Goal: Obtain resource: Obtain resource

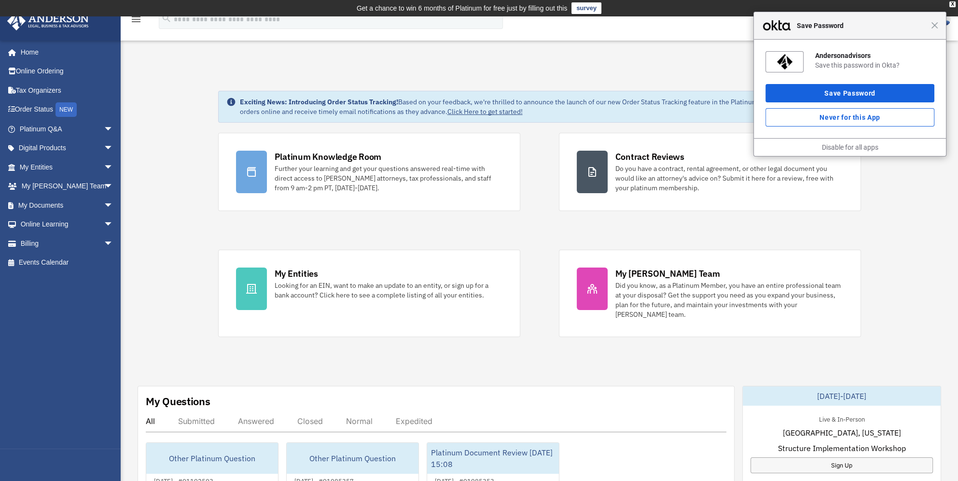
click at [934, 29] on div "Close Save Password" at bounding box center [850, 26] width 192 height 28
click at [51, 223] on link "Online Learning arrow_drop_down" at bounding box center [67, 224] width 121 height 19
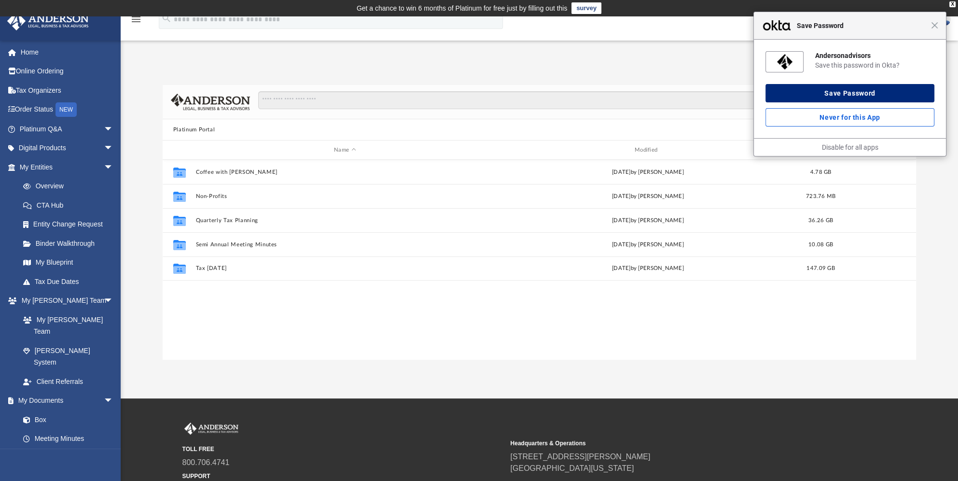
scroll to position [212, 745]
drag, startPoint x: 938, startPoint y: 27, endPoint x: 856, endPoint y: 47, distance: 84.9
click at [938, 27] on div "Close Save Password" at bounding box center [850, 26] width 192 height 28
click at [934, 25] on span "Close" at bounding box center [934, 25] width 7 height 7
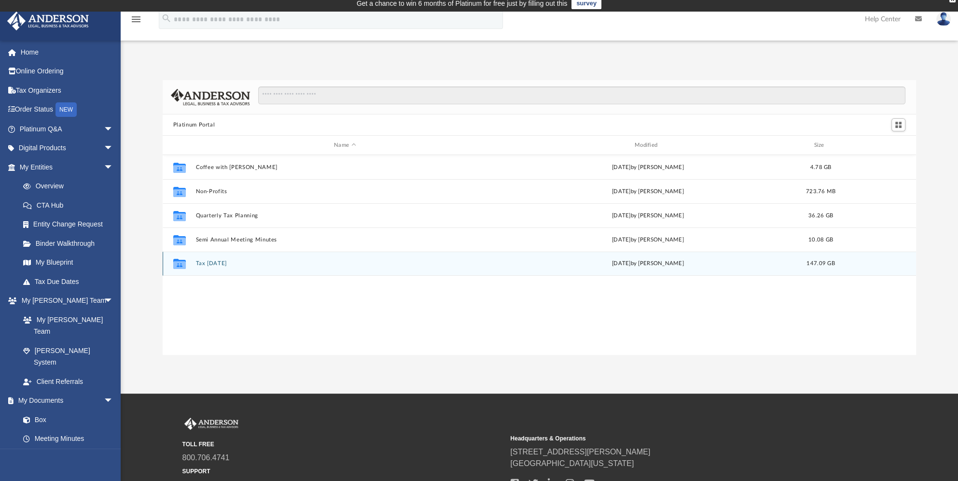
scroll to position [0, 0]
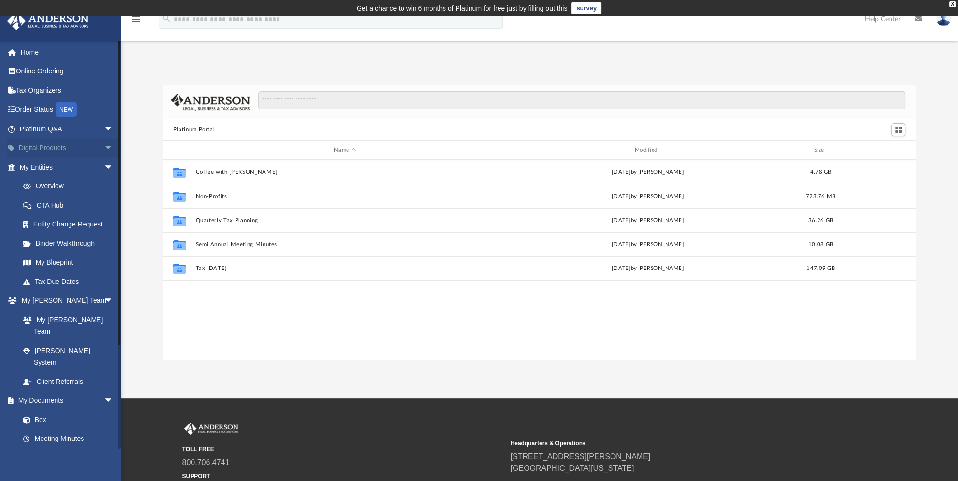
click at [44, 144] on link "Digital Products arrow_drop_down" at bounding box center [67, 147] width 121 height 19
click at [104, 146] on span "arrow_drop_down" at bounding box center [113, 148] width 19 height 20
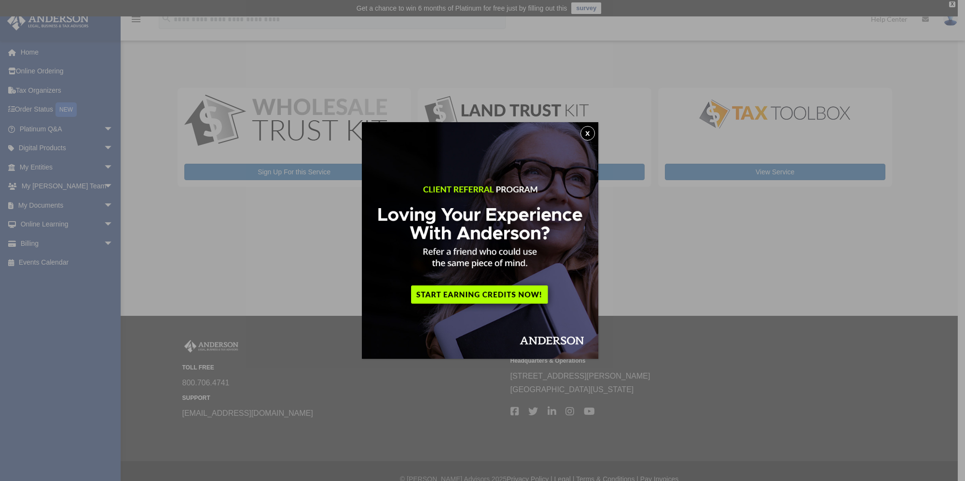
drag, startPoint x: 593, startPoint y: 131, endPoint x: 598, endPoint y: 141, distance: 10.8
click at [593, 132] on button "x" at bounding box center [587, 133] width 14 height 14
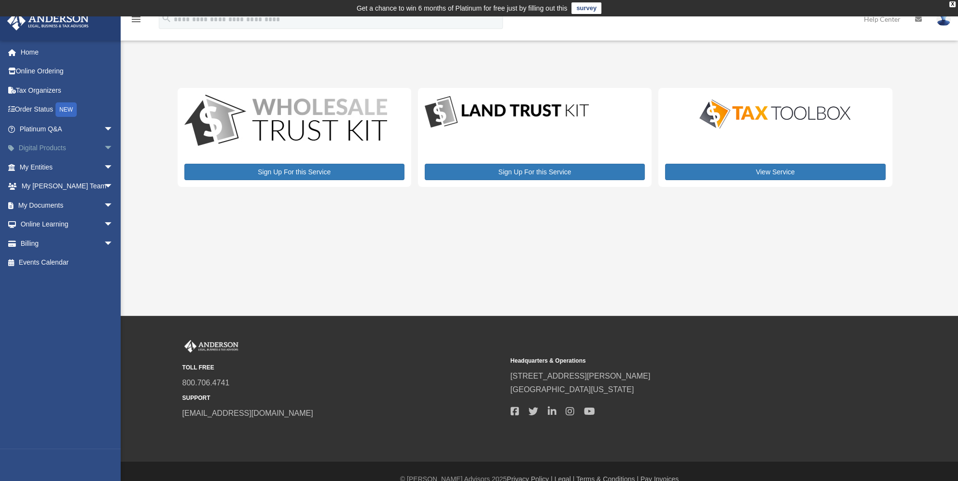
click at [104, 147] on span "arrow_drop_down" at bounding box center [113, 148] width 19 height 20
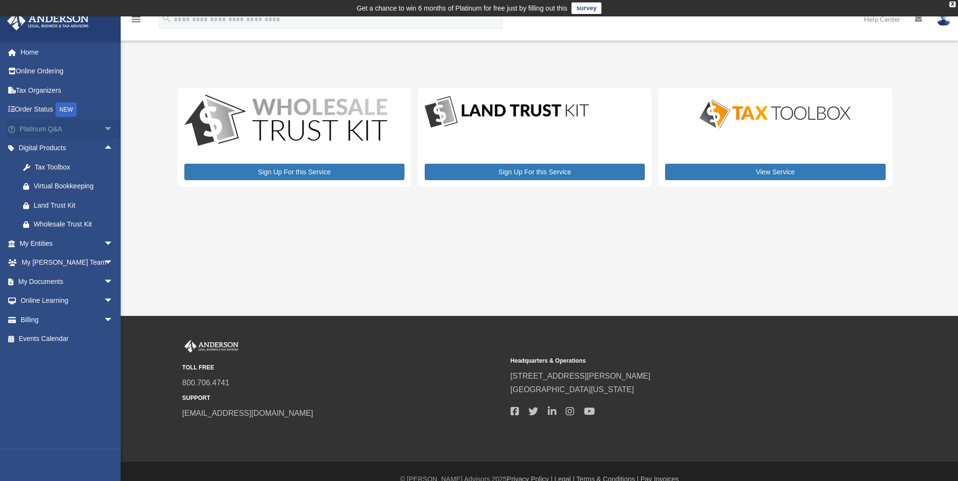
click at [104, 126] on span "arrow_drop_down" at bounding box center [113, 129] width 19 height 20
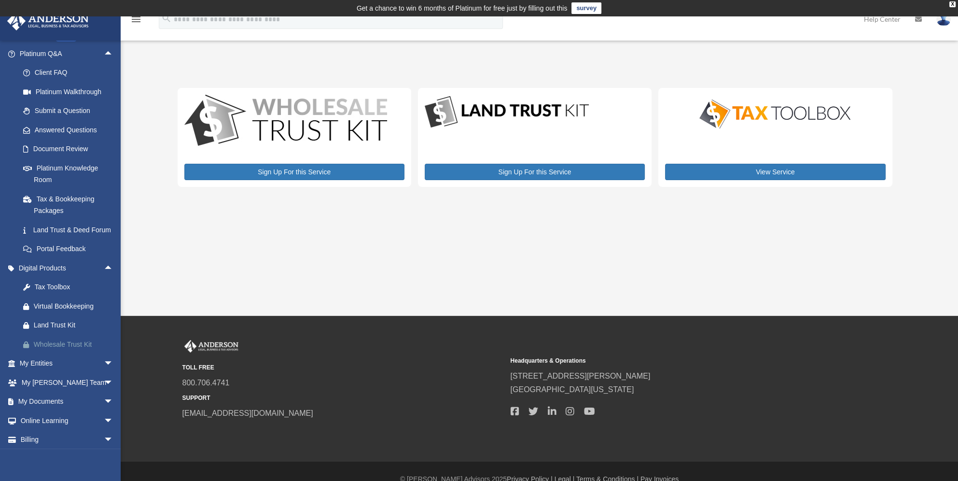
scroll to position [97, 0]
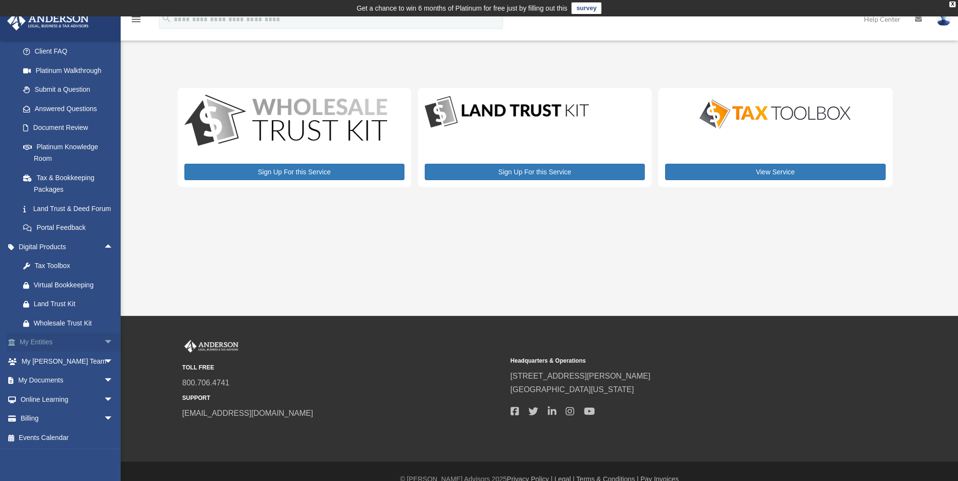
click at [104, 351] on span "arrow_drop_down" at bounding box center [113, 342] width 19 height 20
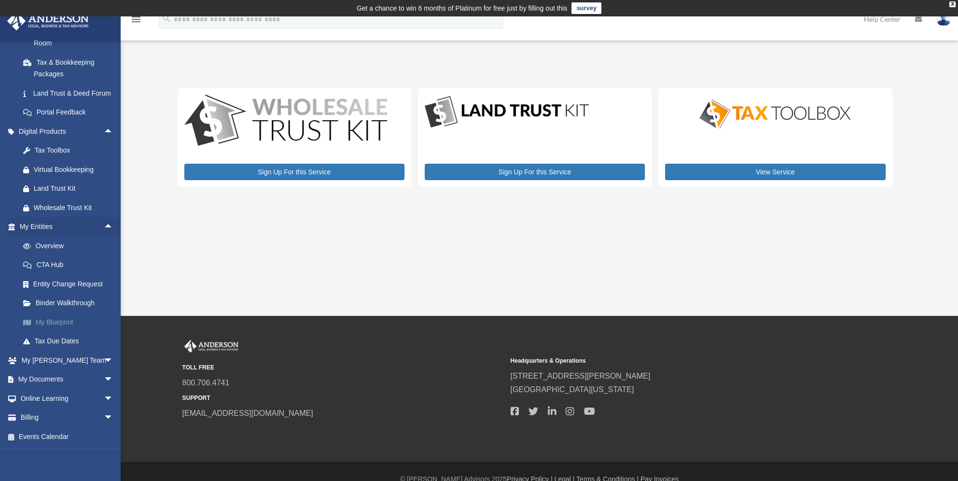
scroll to position [223, 0]
click at [104, 360] on span "arrow_drop_down" at bounding box center [113, 360] width 19 height 20
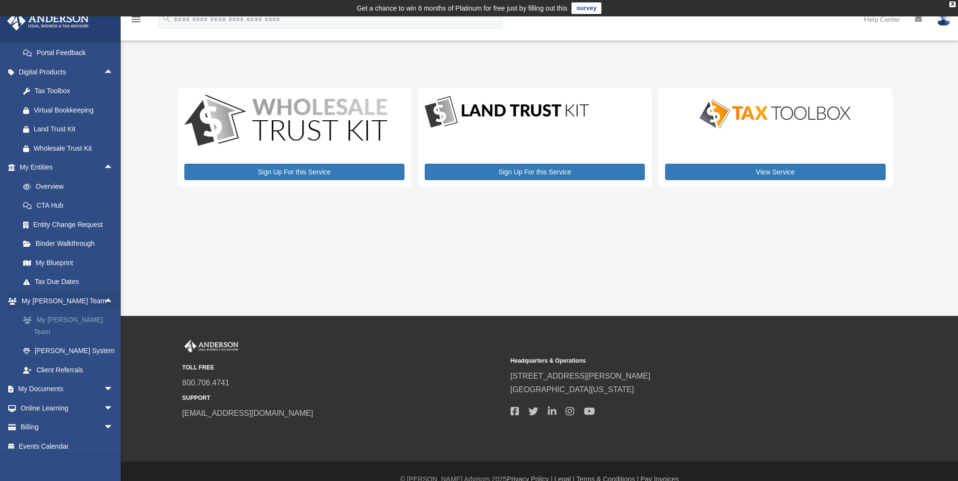
scroll to position [280, 0]
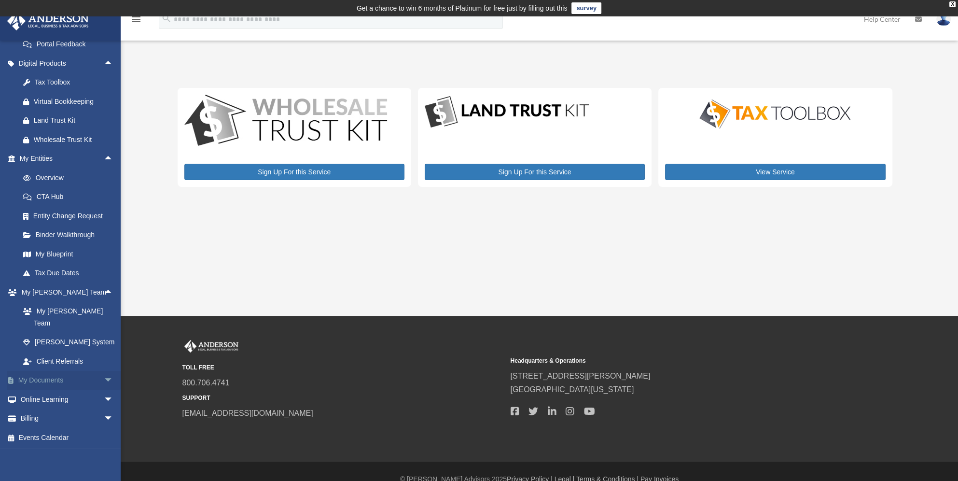
click at [104, 380] on span "arrow_drop_down" at bounding box center [113, 381] width 19 height 20
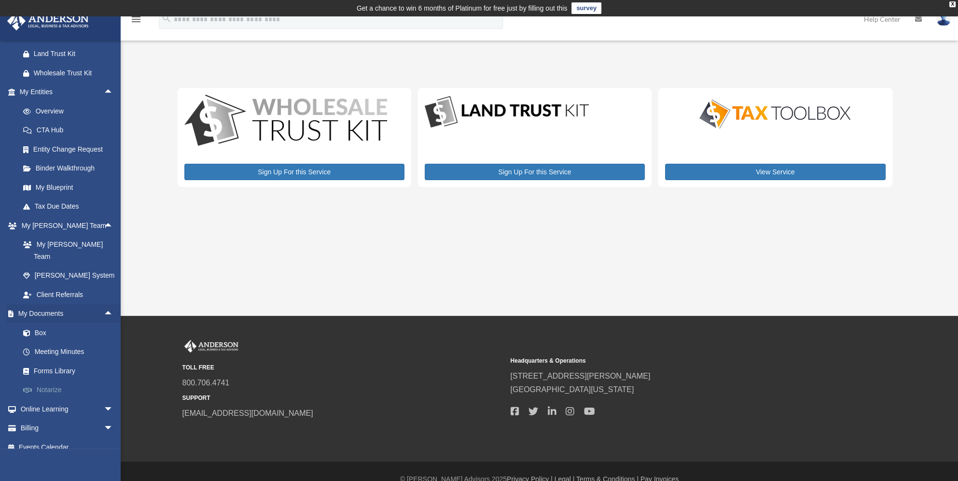
scroll to position [357, 0]
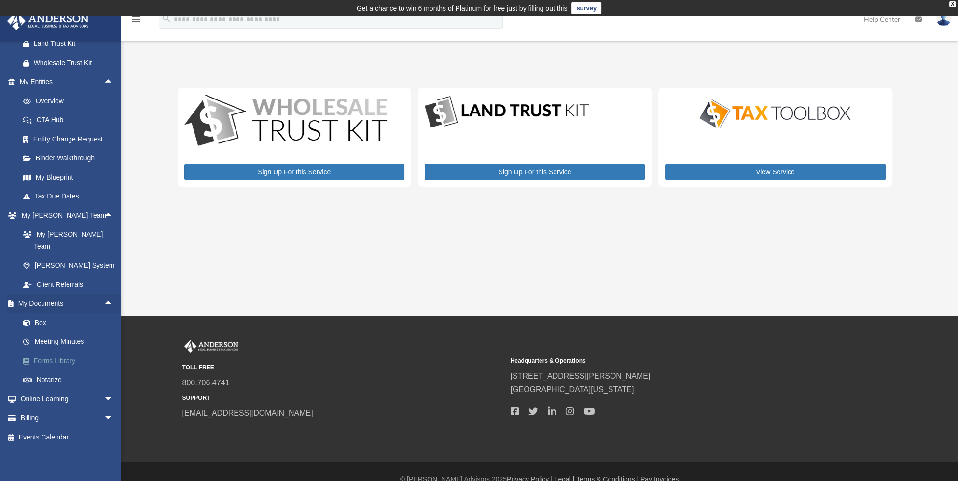
click at [59, 357] on link "Forms Library" at bounding box center [71, 360] width 114 height 19
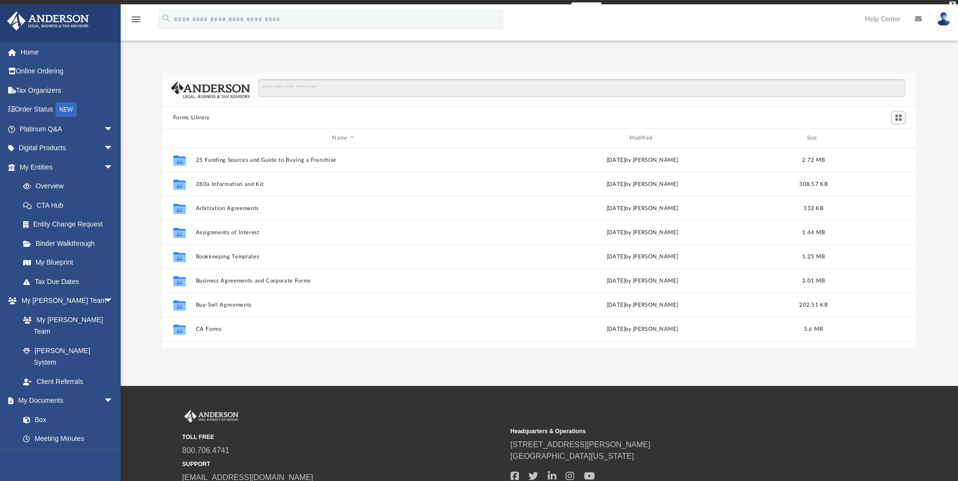
scroll to position [212, 745]
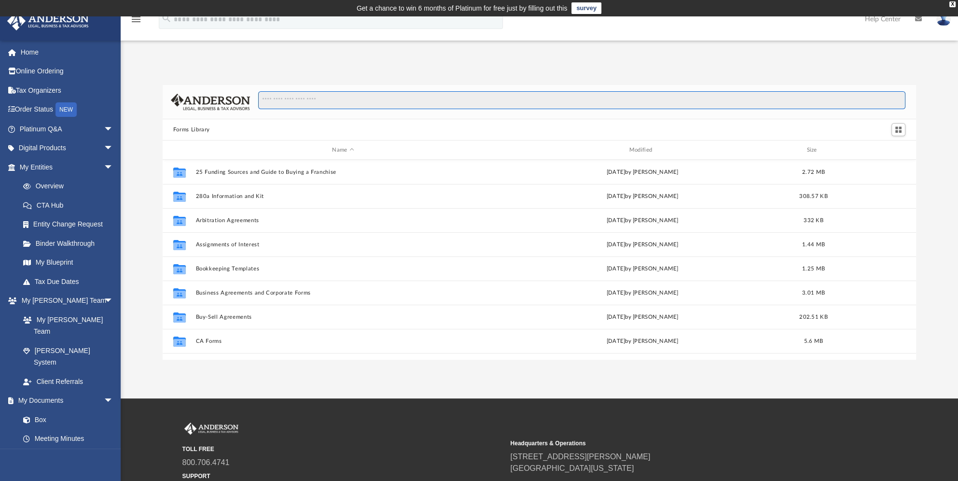
click at [330, 106] on input "Search files and folders" at bounding box center [581, 100] width 647 height 18
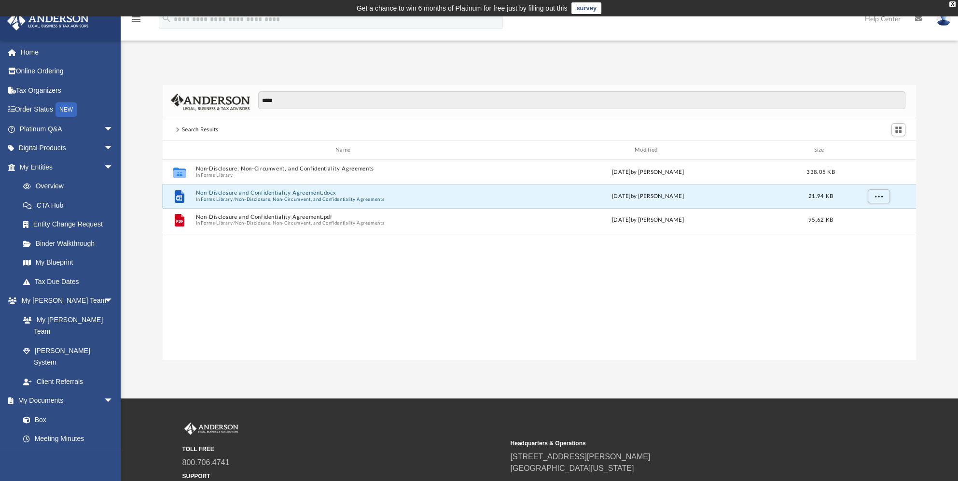
click at [267, 193] on button "Non-Disclosure and Confidentiality Agreement.docx" at bounding box center [344, 193] width 299 height 6
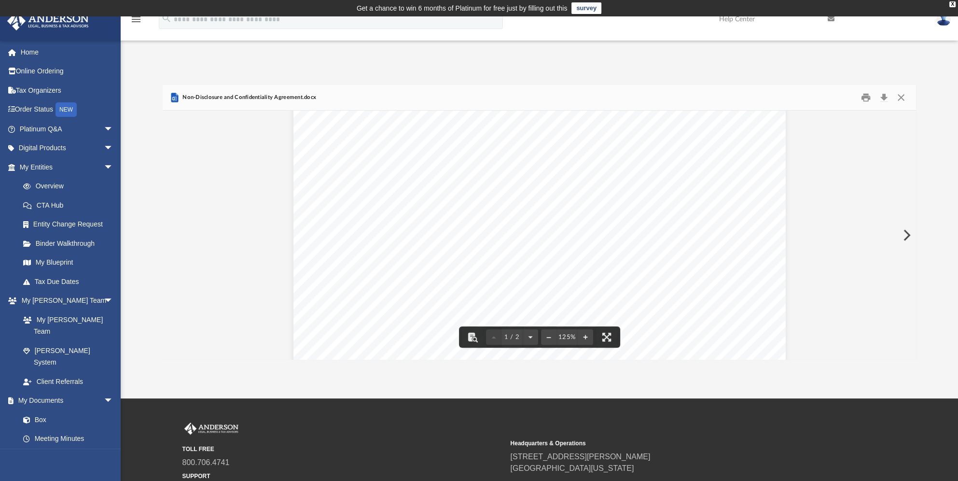
scroll to position [0, 0]
click at [900, 96] on button "Close" at bounding box center [900, 97] width 17 height 15
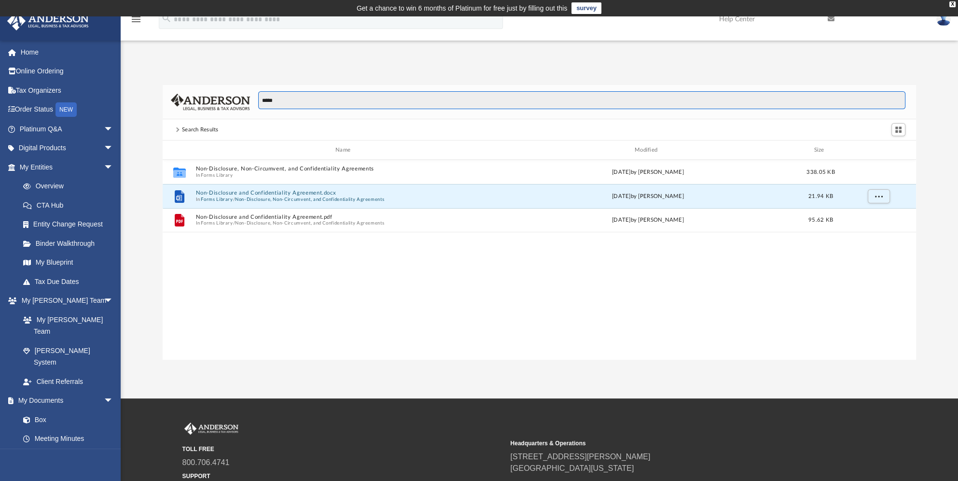
drag, startPoint x: 314, startPoint y: 98, endPoint x: 206, endPoint y: 96, distance: 108.6
click at [201, 97] on div "*****" at bounding box center [540, 102] width 754 height 34
type input "*"
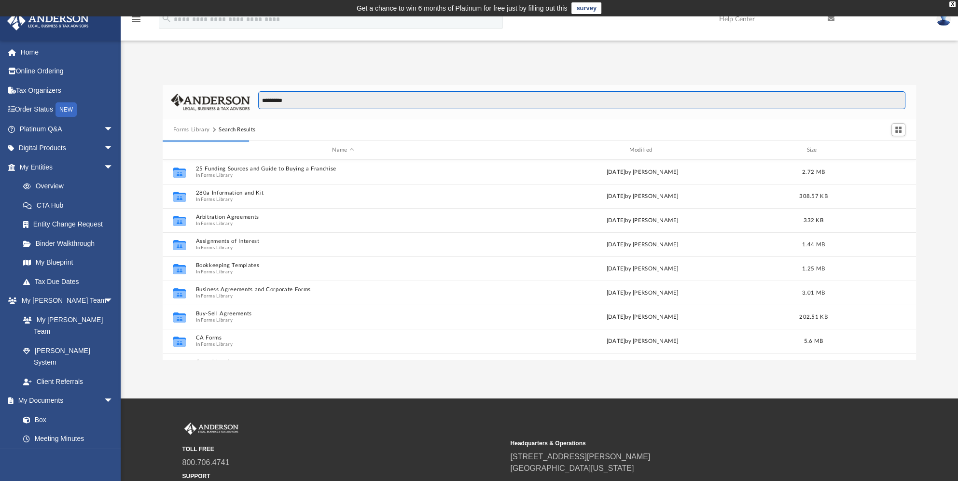
scroll to position [182, 745]
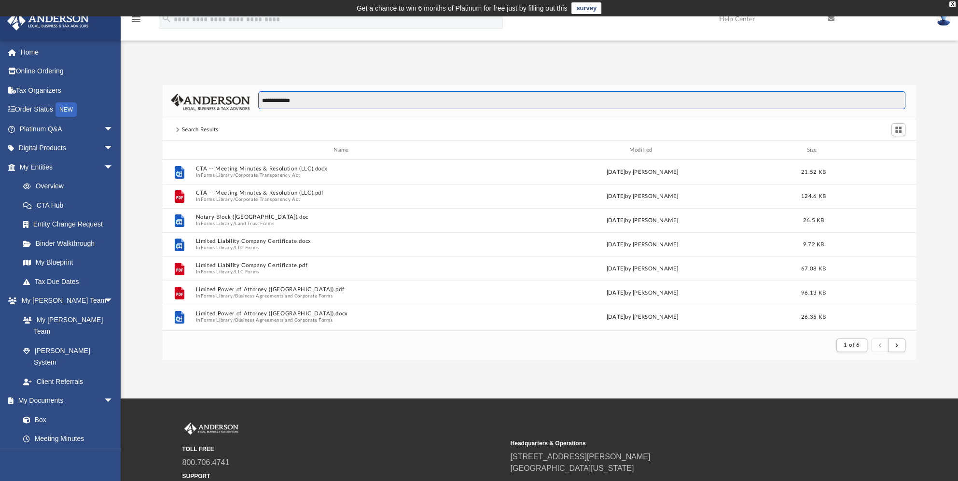
type input "**********"
